Goal: Find specific page/section: Find specific page/section

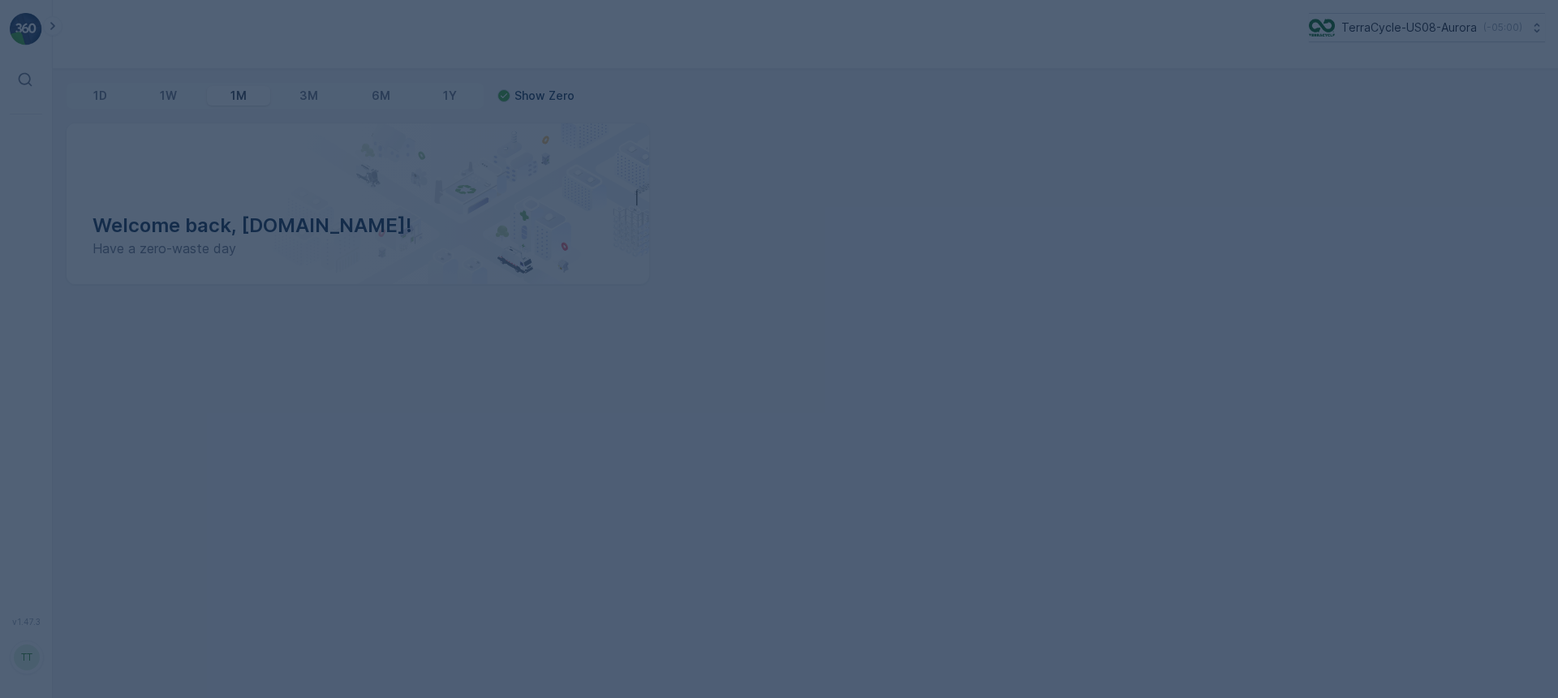
click at [1363, 28] on div at bounding box center [779, 349] width 1558 height 698
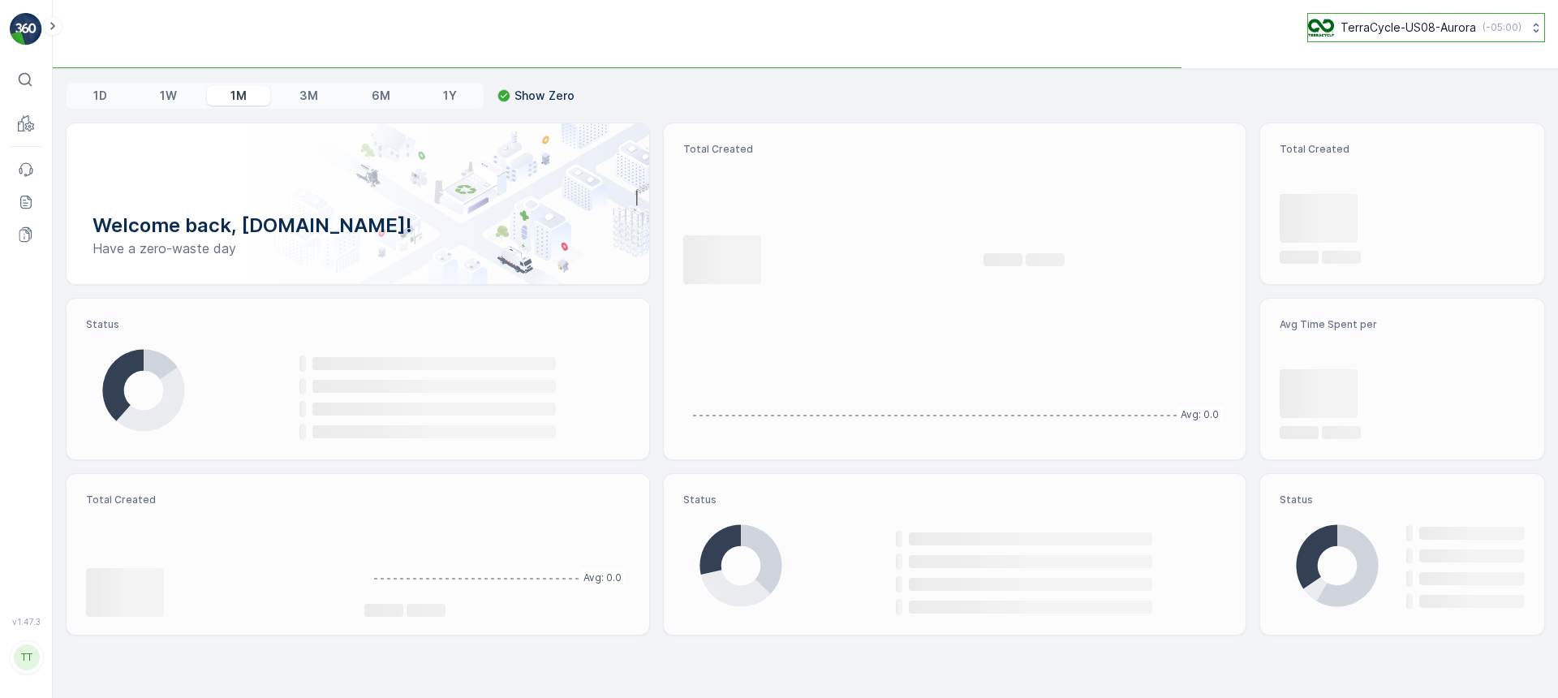
click at [1360, 28] on p "TerraCycle-US08-Aurora" at bounding box center [1409, 27] width 136 height 16
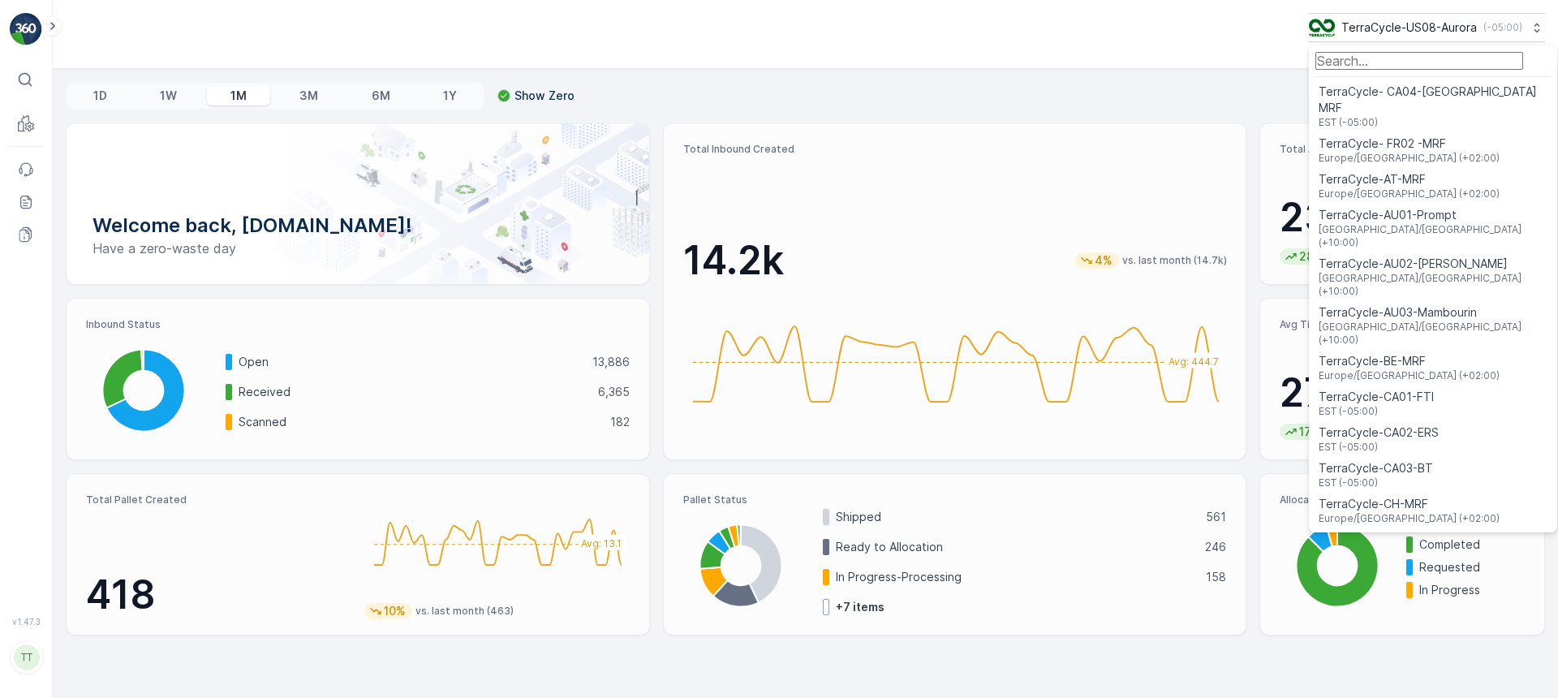
click at [1366, 70] on input "Menu" at bounding box center [1420, 61] width 208 height 18
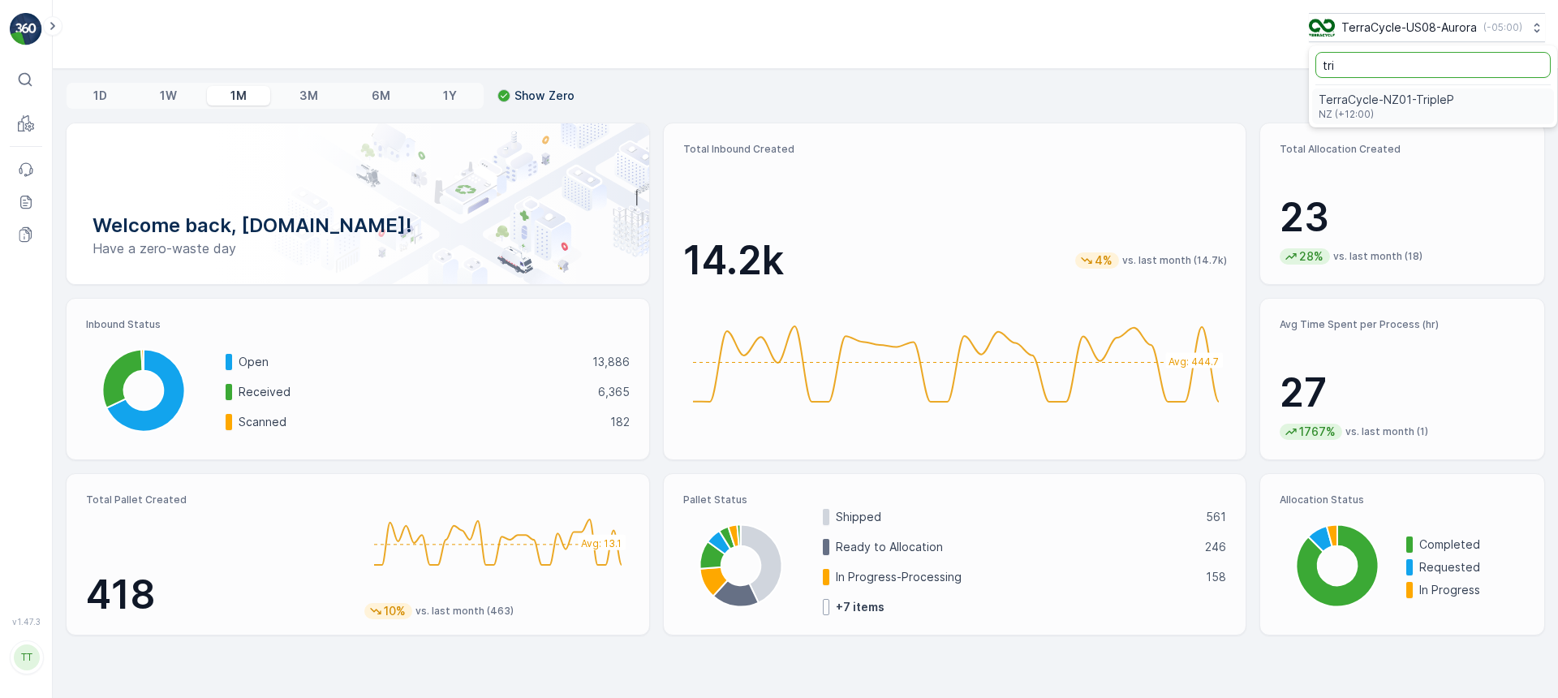
type input "tri"
click at [1366, 100] on span "TerraCycle-NZ01-TripleP" at bounding box center [1387, 92] width 136 height 16
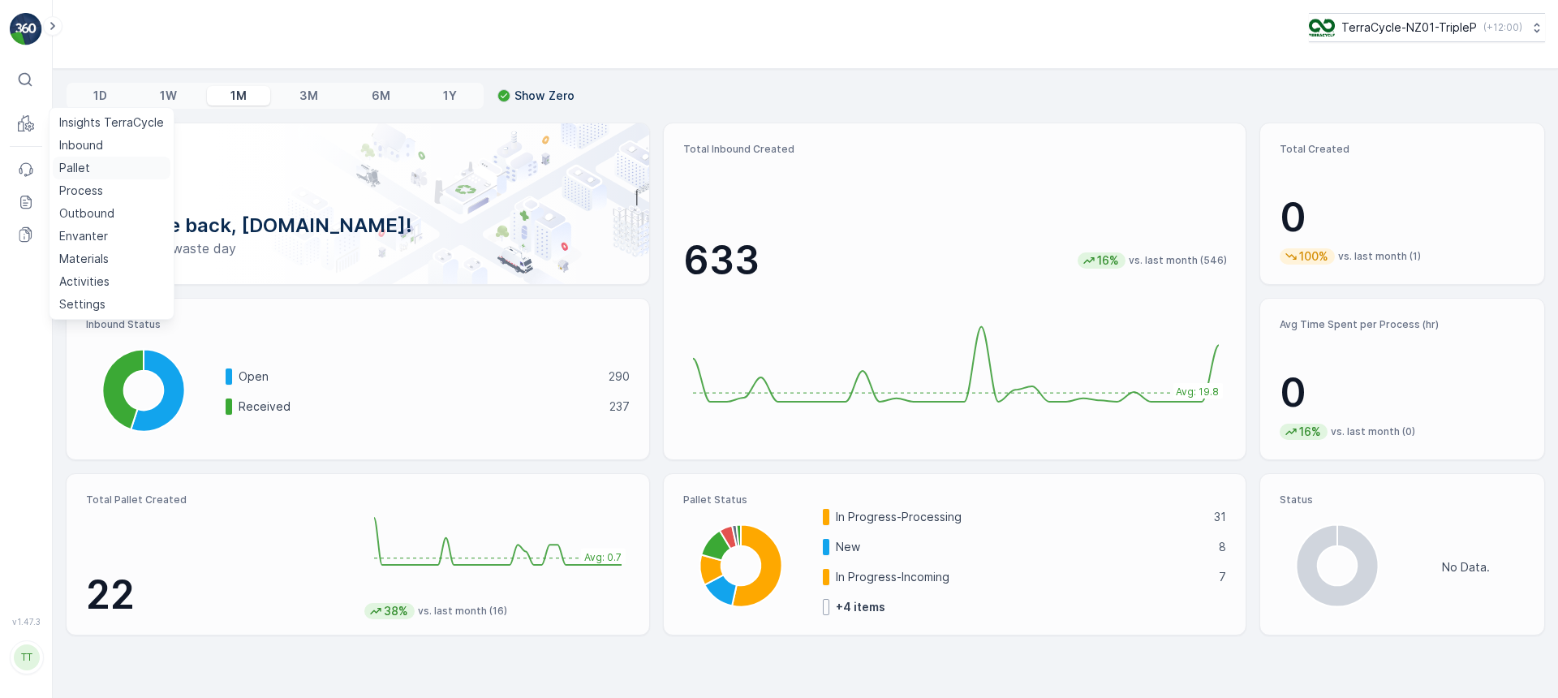
click at [92, 171] on link "Pallet" at bounding box center [112, 168] width 118 height 23
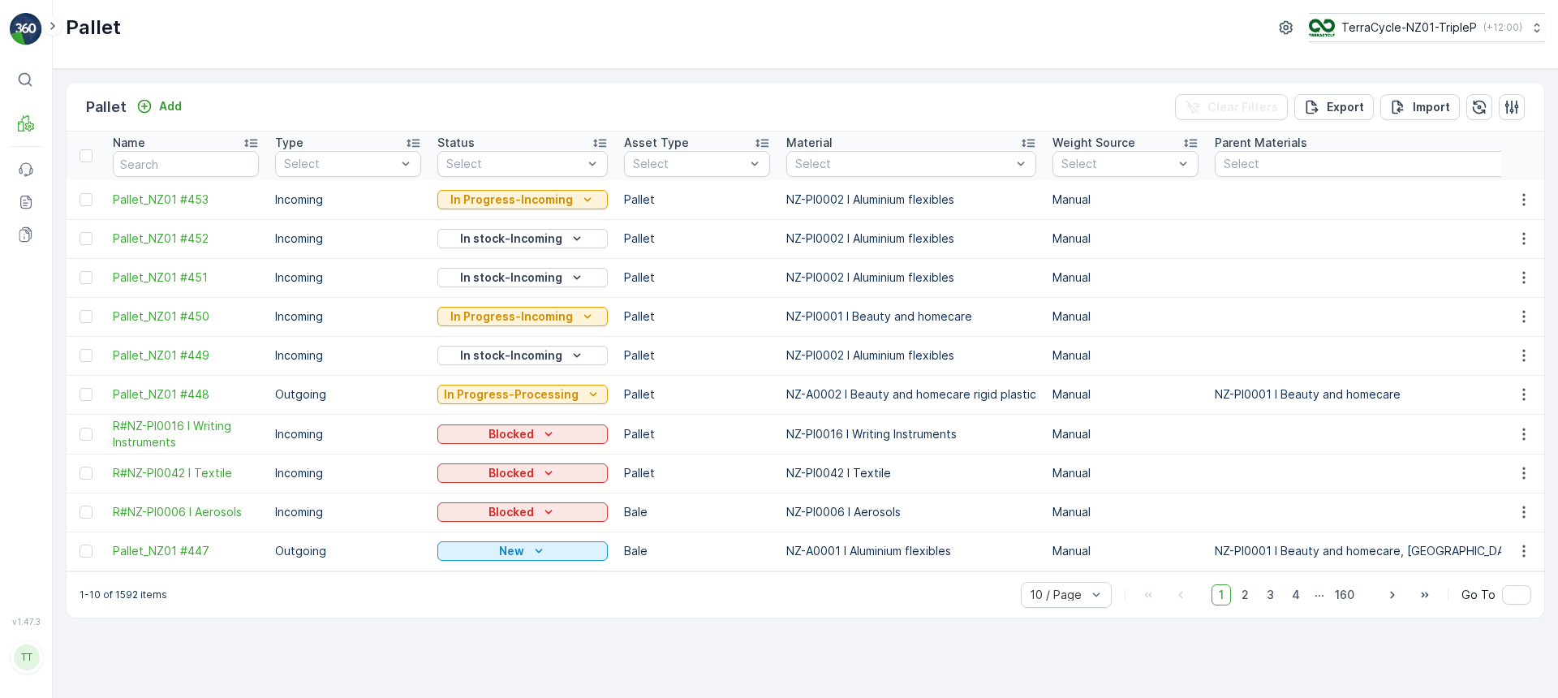
click at [419, 570] on td "Outgoing" at bounding box center [348, 551] width 162 height 39
click at [1383, 25] on p "TerraCycle-NZ01-TripleP" at bounding box center [1409, 27] width 136 height 16
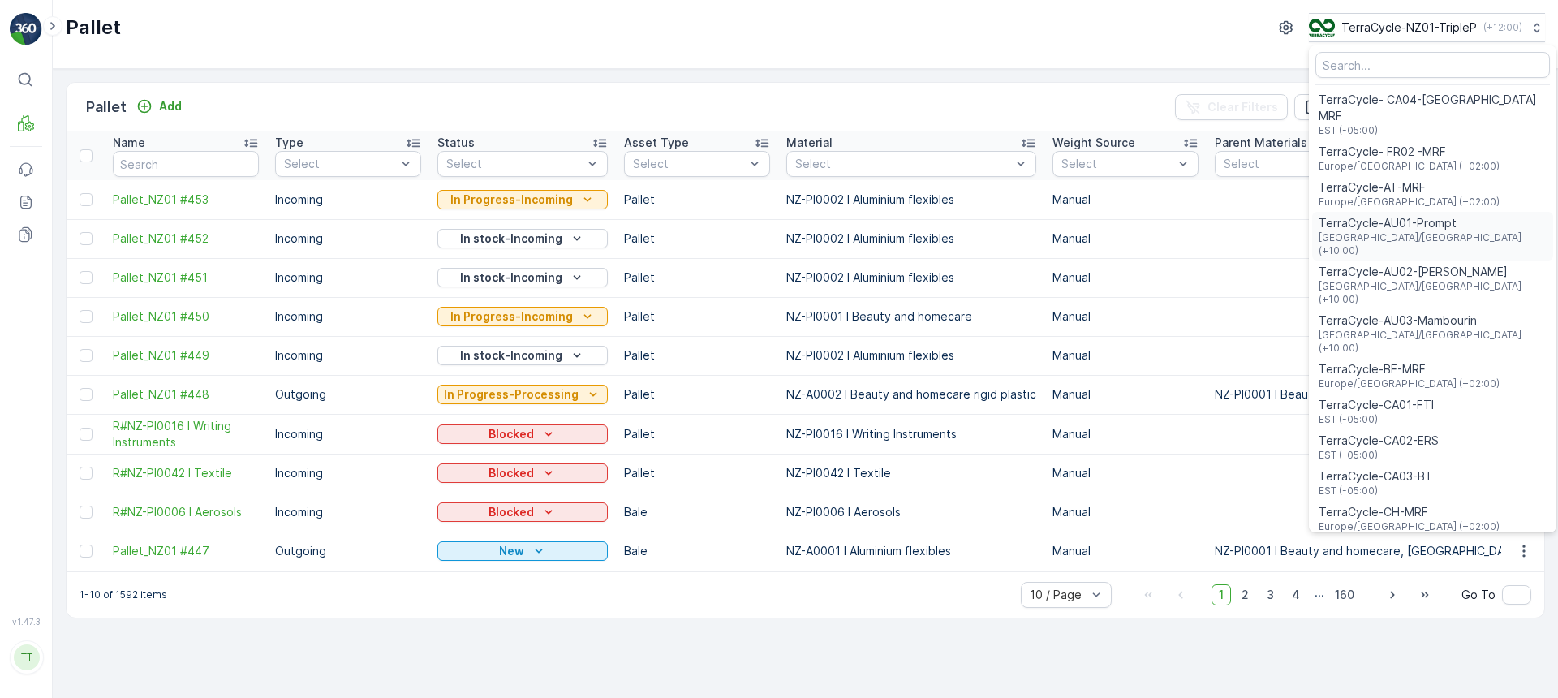
click at [1389, 215] on span "TerraCycle-AU01-Prompt" at bounding box center [1433, 223] width 228 height 16
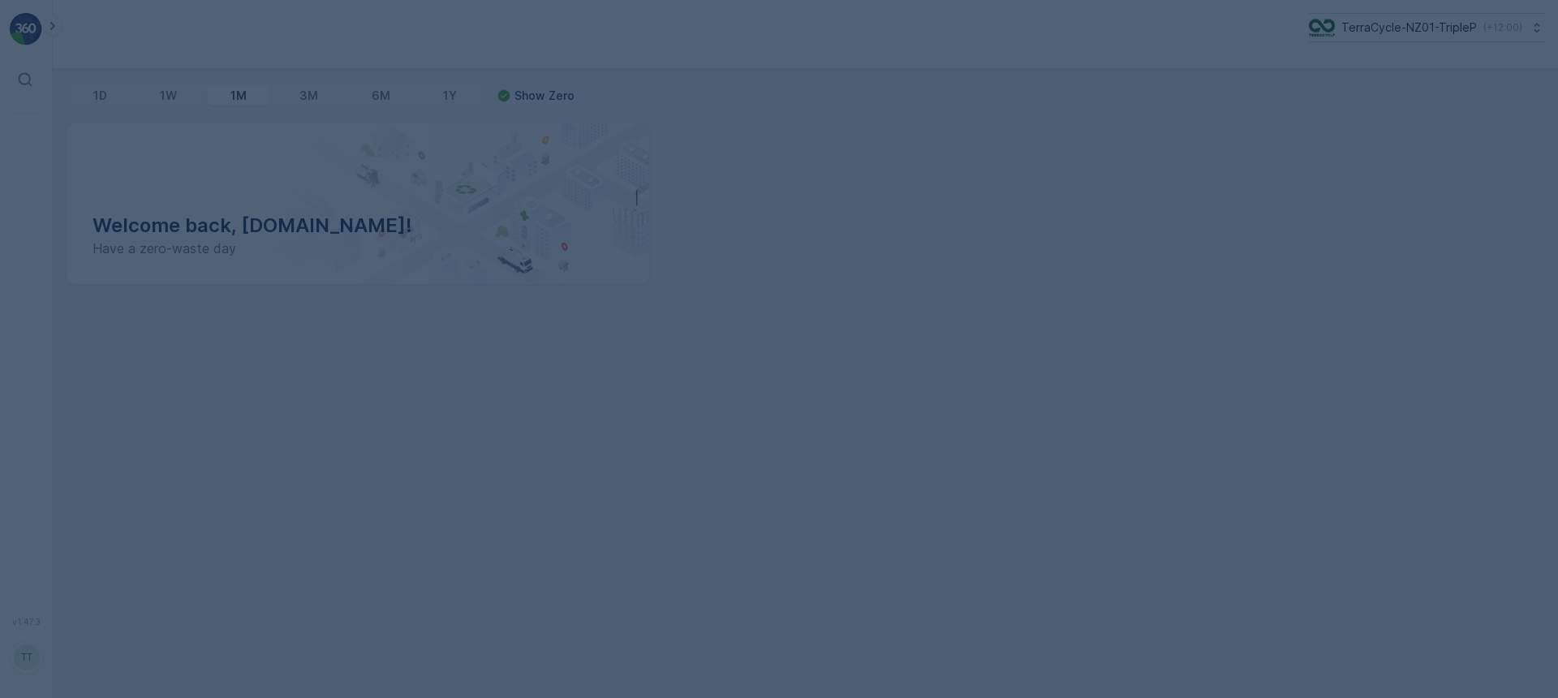
click at [1379, 30] on div at bounding box center [779, 349] width 1558 height 698
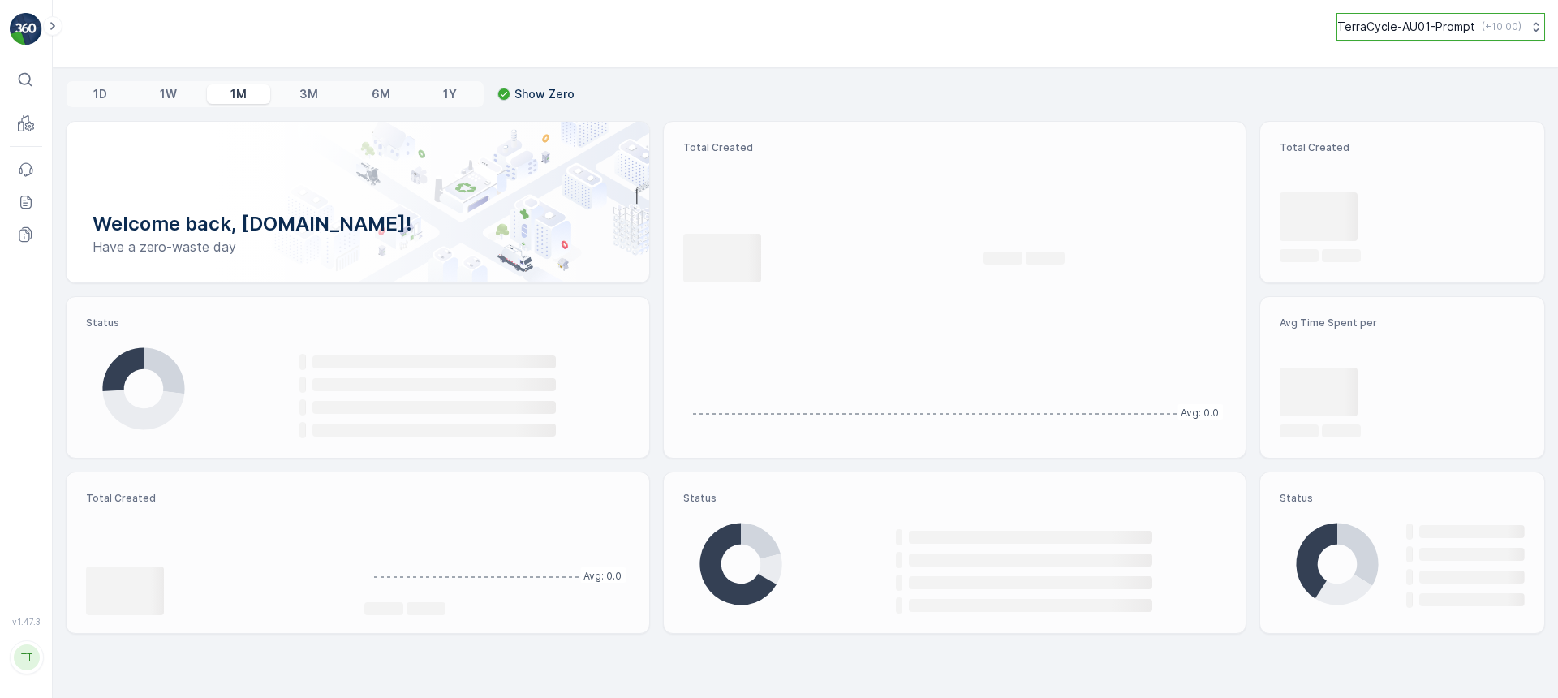
click at [1415, 23] on p "TerraCycle-AU01-Prompt" at bounding box center [1406, 27] width 138 height 16
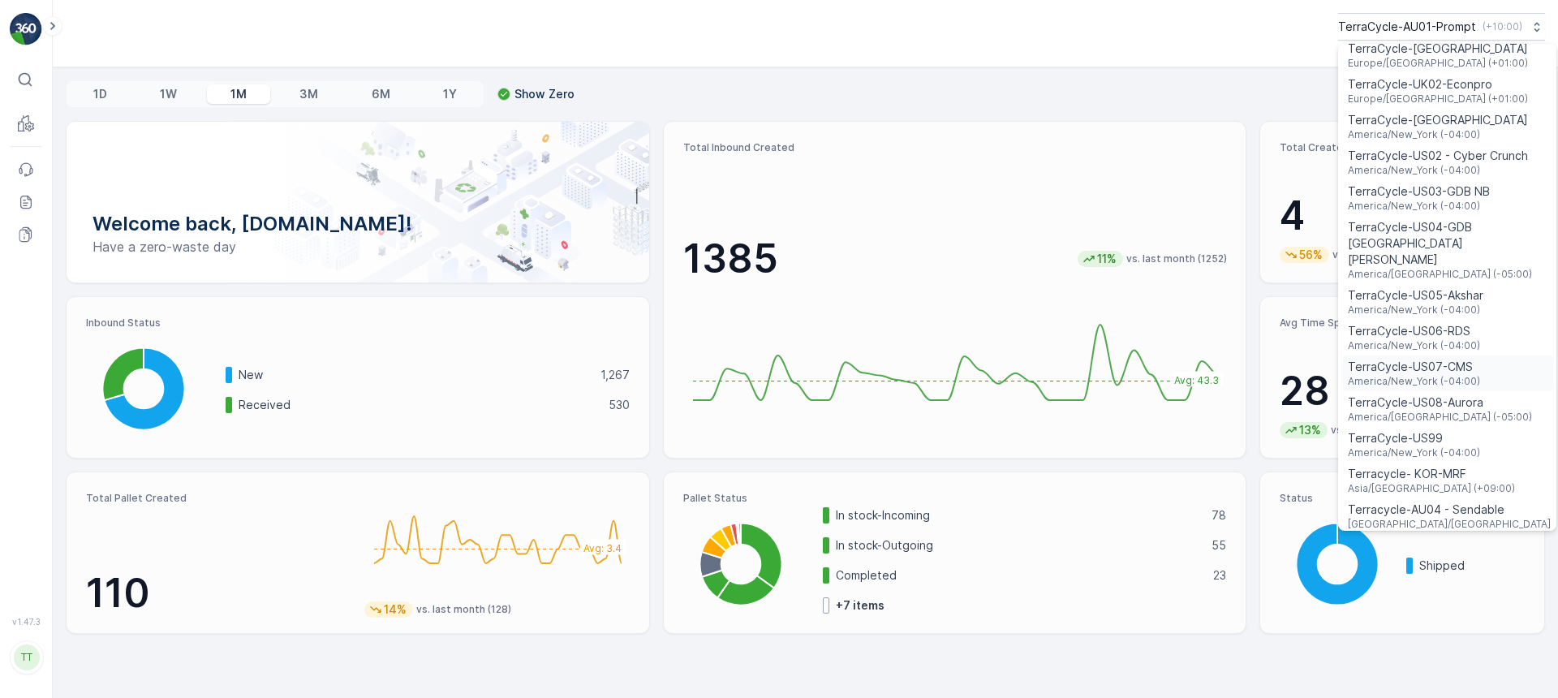
scroll to position [1042, 0]
click at [1404, 398] on span "TerraCycle-US08-Aurora" at bounding box center [1440, 406] width 184 height 16
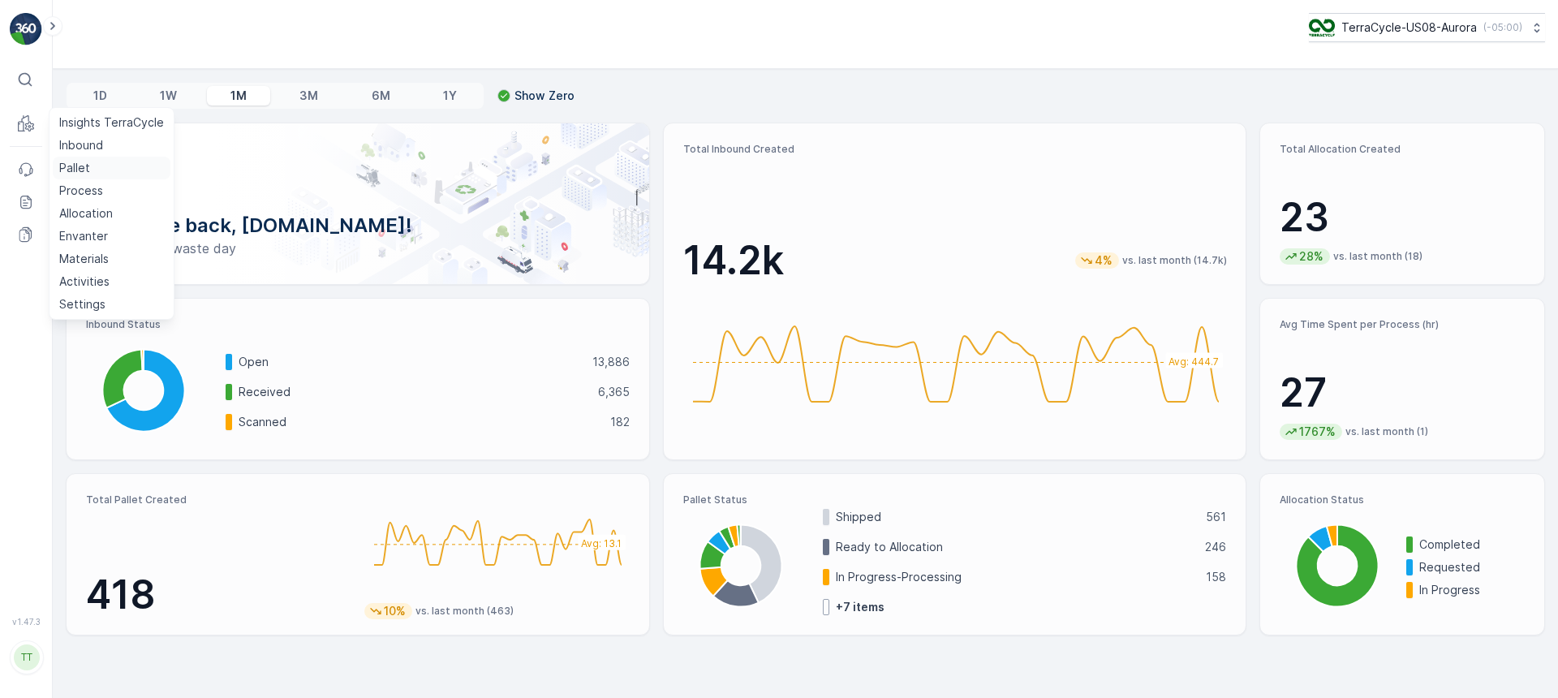
click at [74, 169] on p "Pallet" at bounding box center [74, 168] width 31 height 16
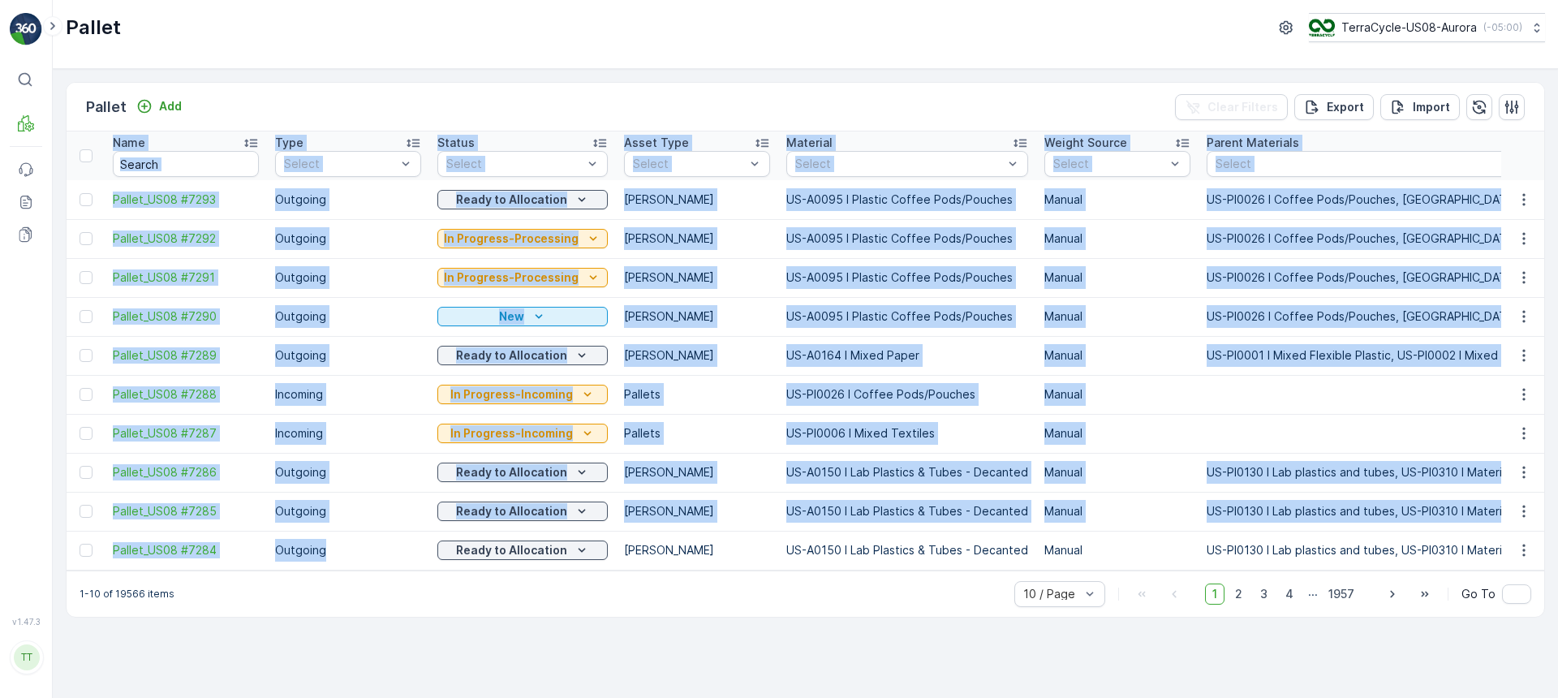
drag, startPoint x: 269, startPoint y: 569, endPoint x: 654, endPoint y: 574, distance: 385.5
click at [654, 571] on div "Name Type Select Status Select Asset Type Select Material Select Weight Source …" at bounding box center [806, 350] width 1478 height 439
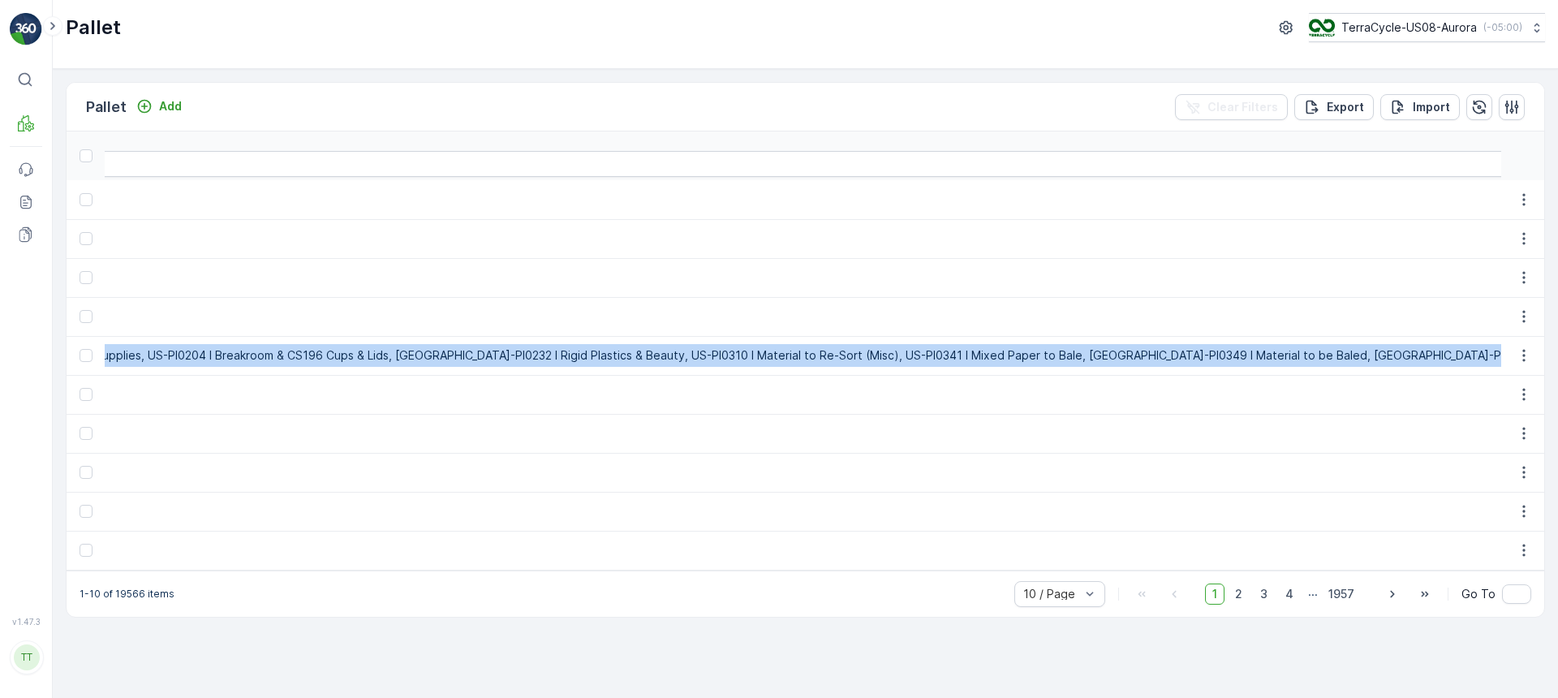
scroll to position [0, 7081]
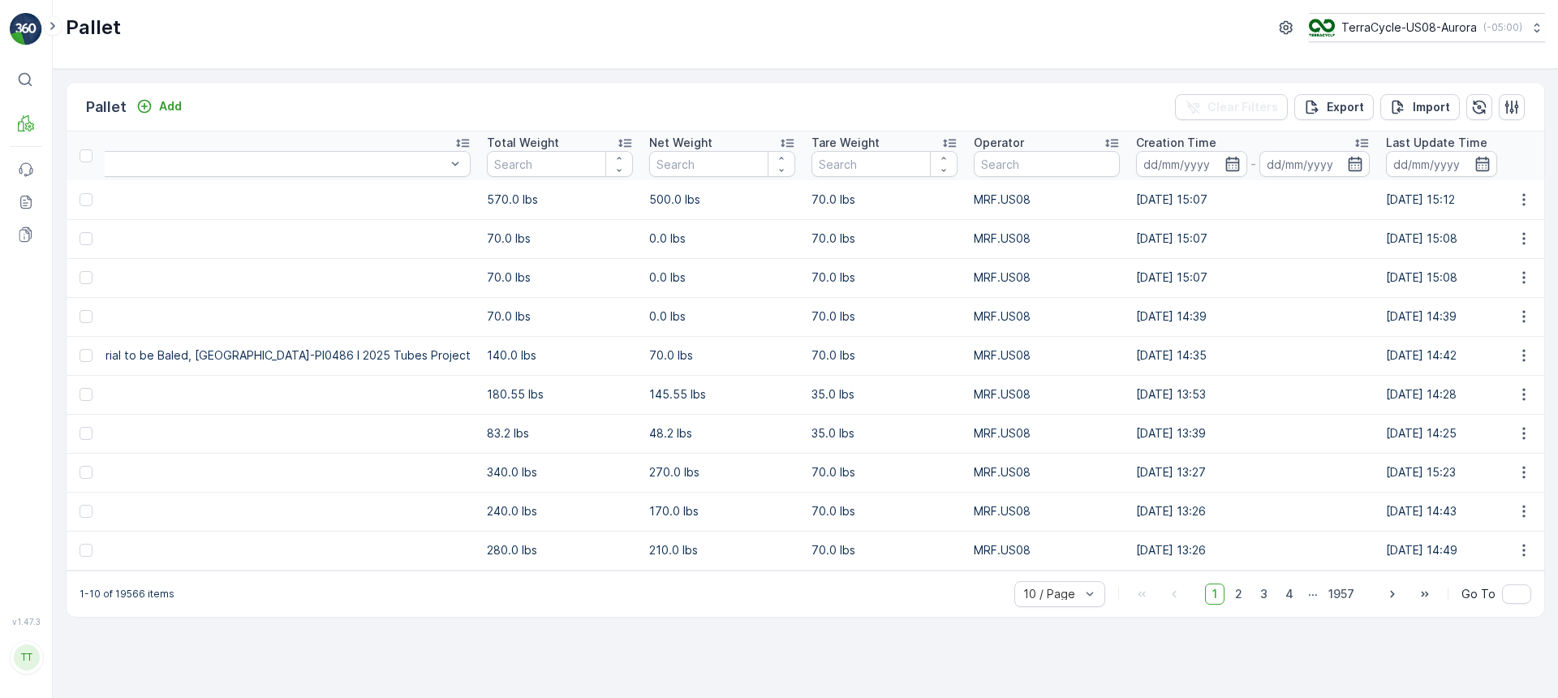
click at [1434, 32] on p "TerraCycle-US08-Aurora" at bounding box center [1409, 27] width 136 height 16
